Goal: Navigation & Orientation: Find specific page/section

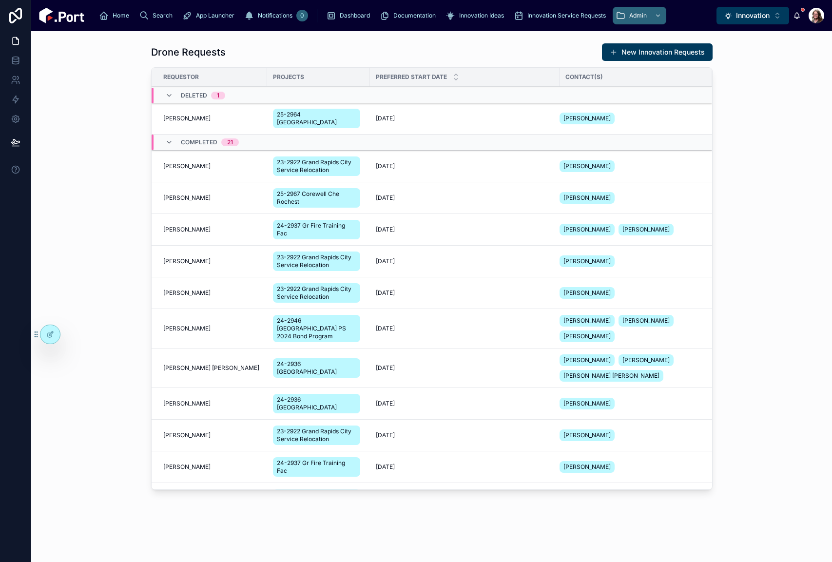
click at [744, 9] on button "Innovation Alt 6" at bounding box center [752, 16] width 73 height 18
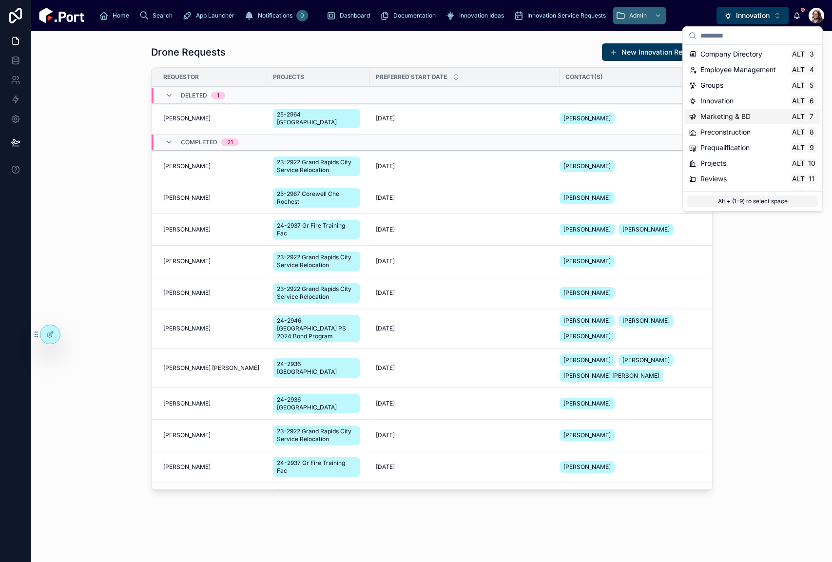
scroll to position [49, 0]
click at [727, 150] on div "Projects Alt 10" at bounding box center [752, 146] width 128 height 10
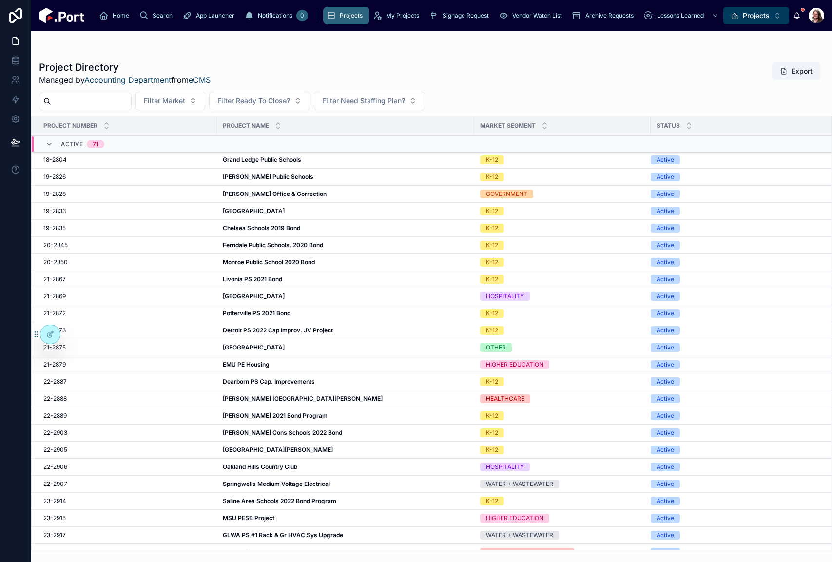
click at [585, 12] on span "Archive Requests" at bounding box center [609, 16] width 48 height 8
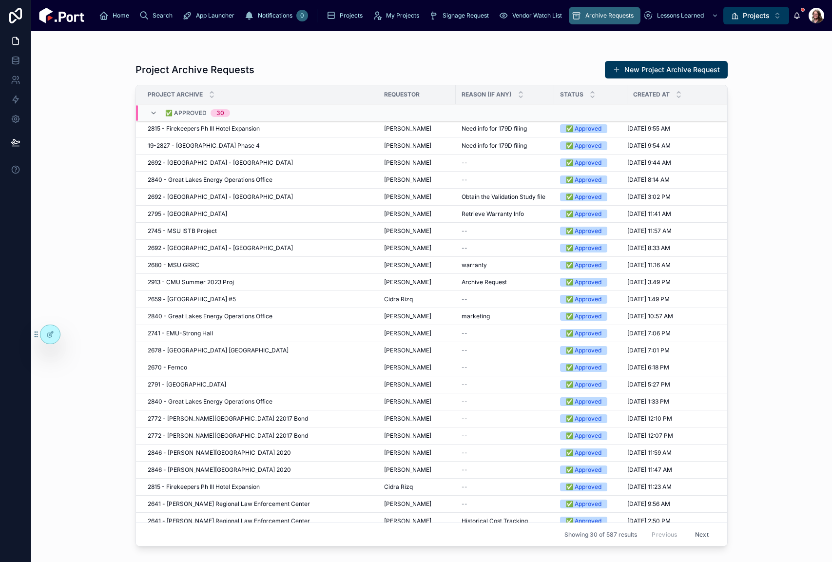
click at [761, 494] on div "Project Archive Requests New Project Archive Request Project Archive Requestor …" at bounding box center [431, 296] width 800 height 531
